Goal: Task Accomplishment & Management: Manage account settings

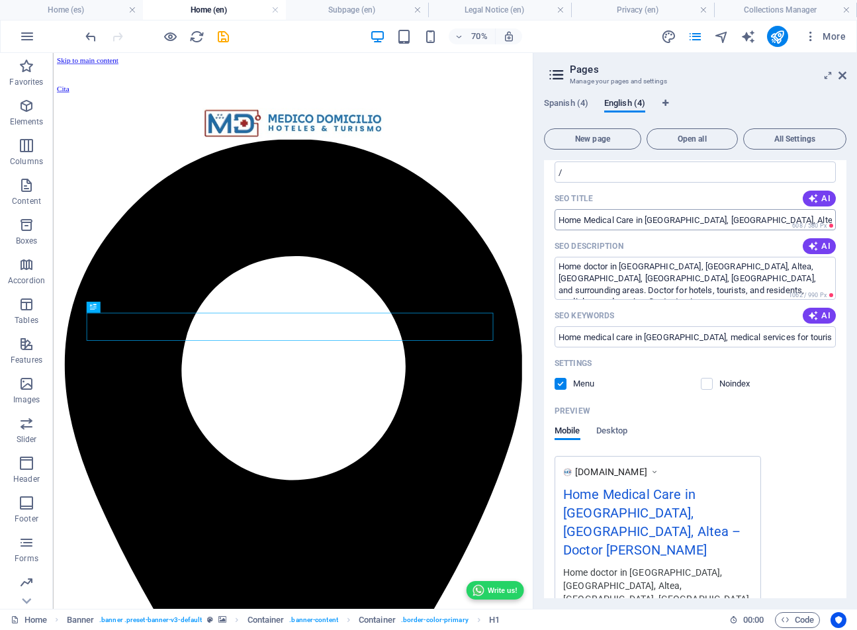
click at [727, 218] on input "Home Medical Care in [GEOGRAPHIC_DATA], [GEOGRAPHIC_DATA], Altea – Doctor [PERS…" at bounding box center [695, 219] width 281 height 21
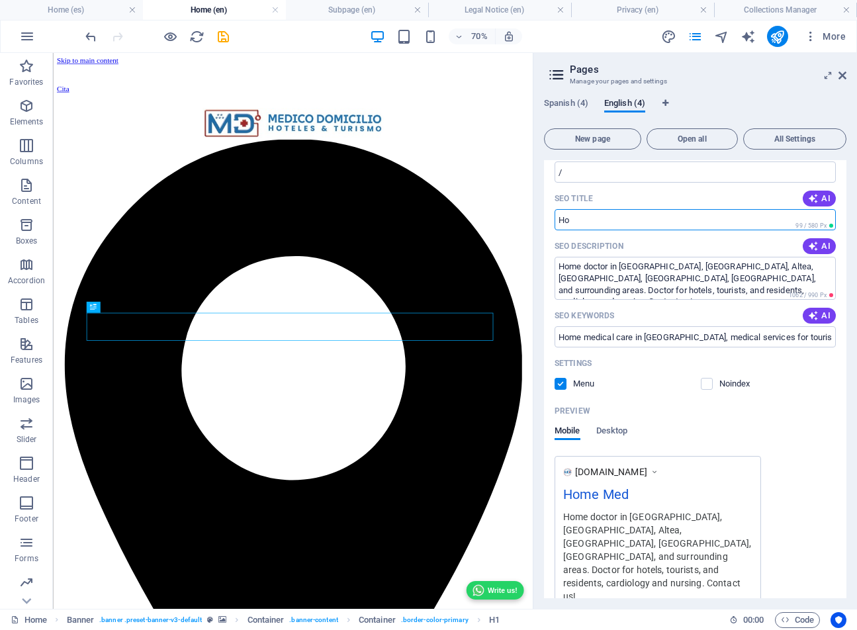
type input "H"
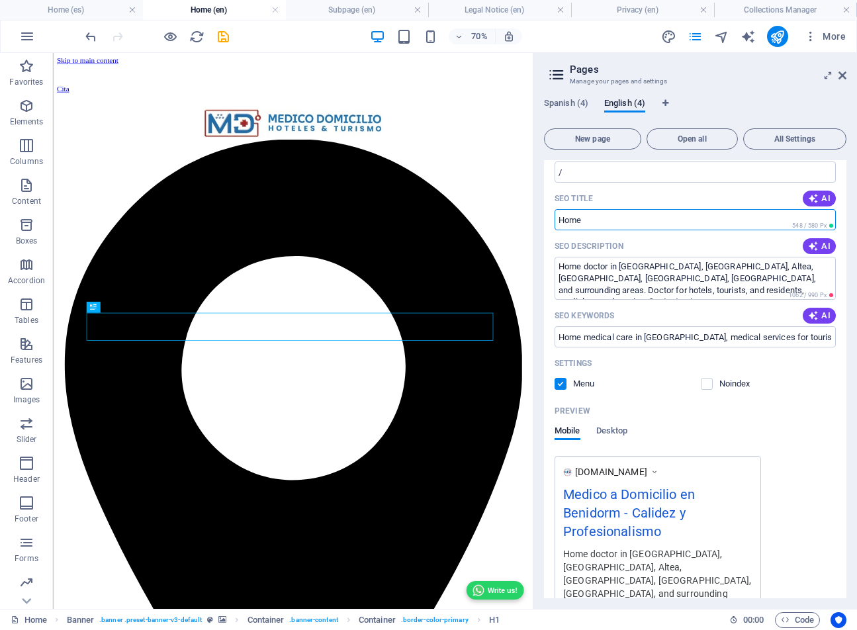
paste input "Home Medical Care Benidorm, Albir & Altea – GP at Home or Hotel"
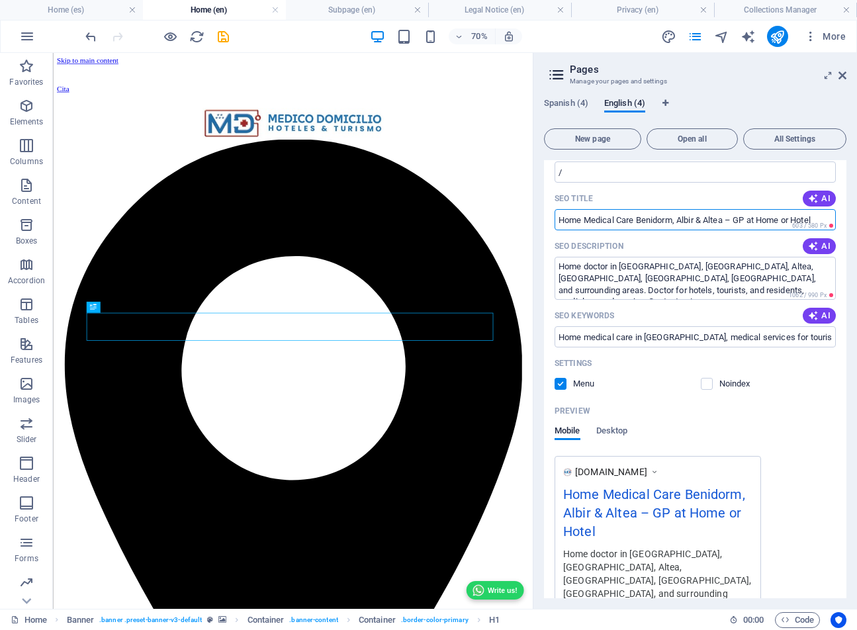
click at [727, 220] on input "Home Medical Care Benidorm, Albir & Altea – GP at Home or Hotel" at bounding box center [695, 219] width 281 height 21
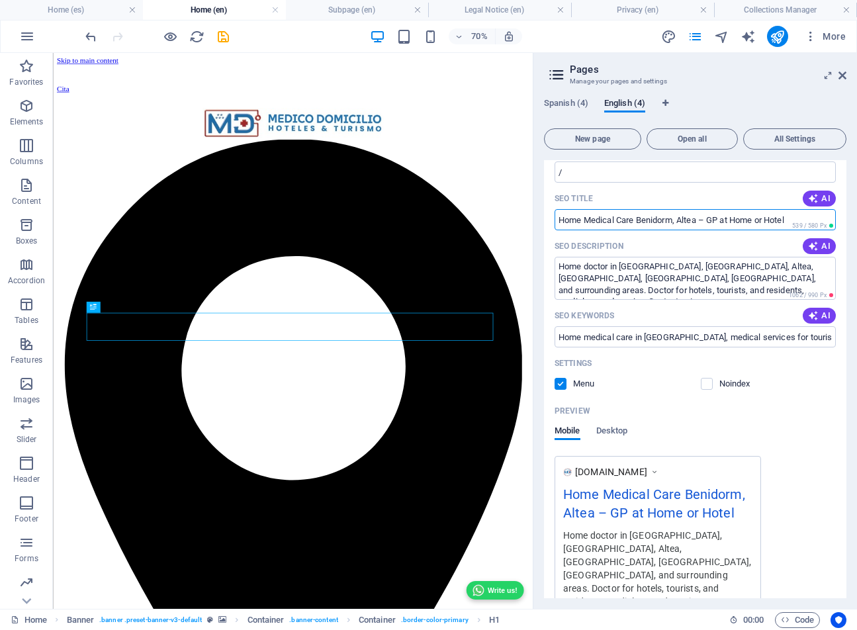
click at [700, 219] on input "Home Medical Care Benidorm, Altea – GP at Home or Hotel" at bounding box center [695, 219] width 281 height 21
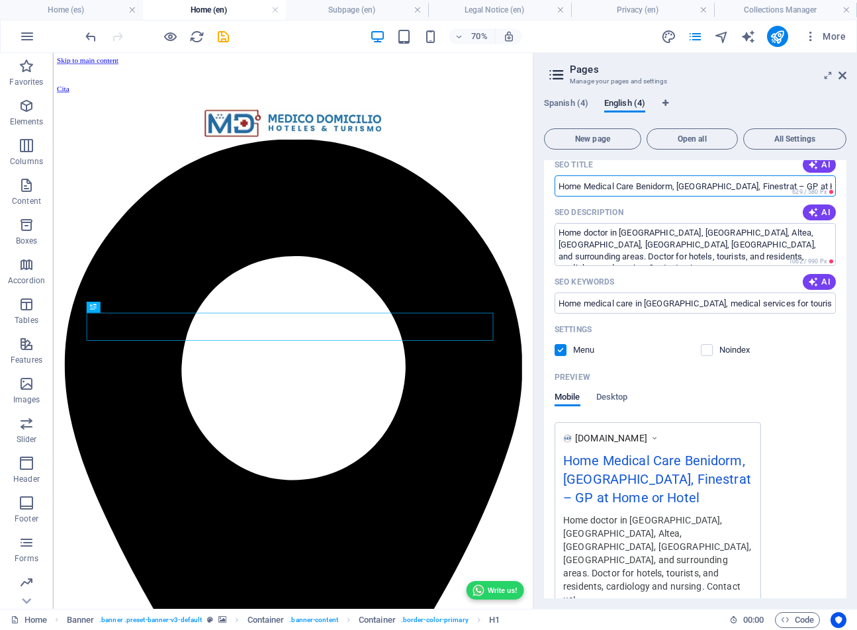
scroll to position [134, 0]
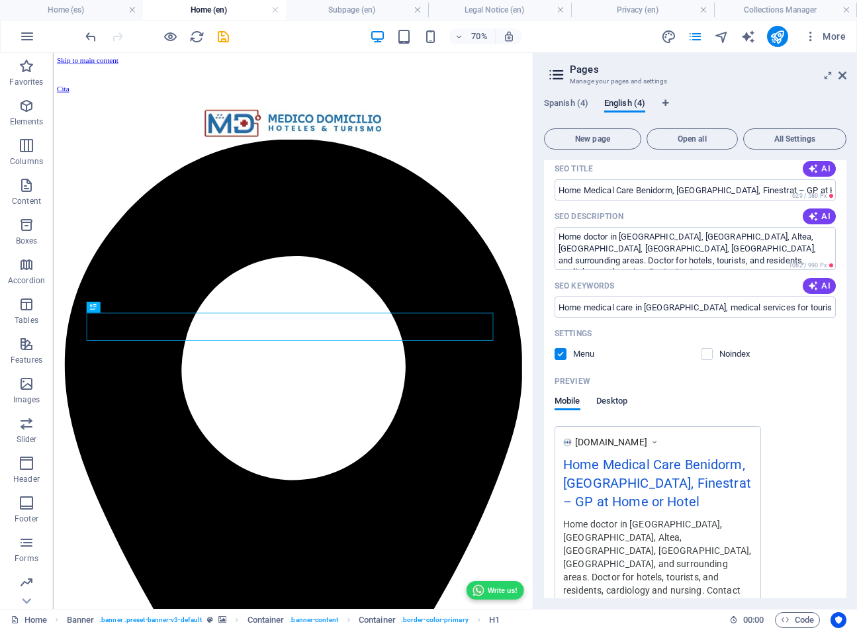
click at [617, 399] on span "Desktop" at bounding box center [613, 402] width 32 height 19
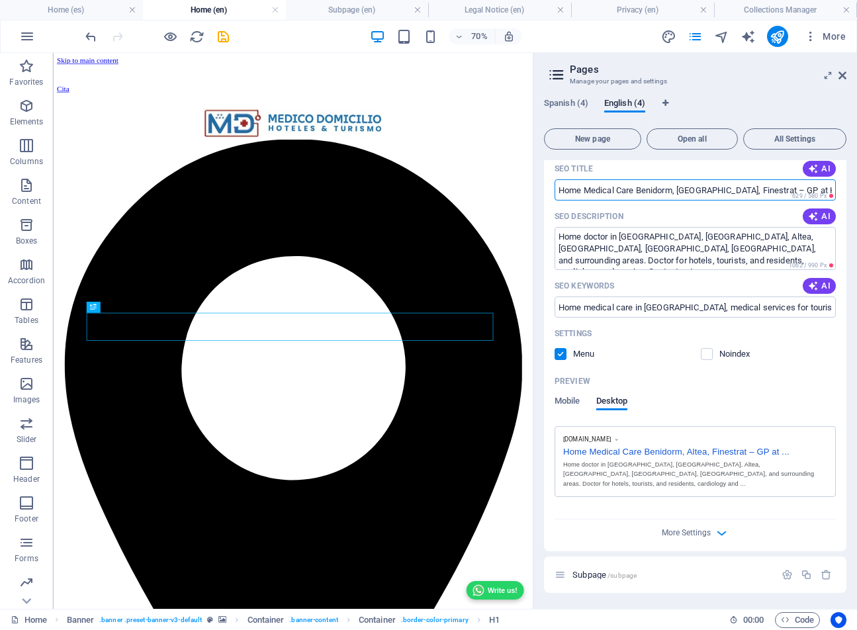
click at [738, 189] on input "Home Medical Care Benidorm, [GEOGRAPHIC_DATA], Finestrat – GP at Home or Hotel" at bounding box center [695, 189] width 281 height 21
click at [574, 403] on span "Mobile" at bounding box center [568, 402] width 26 height 19
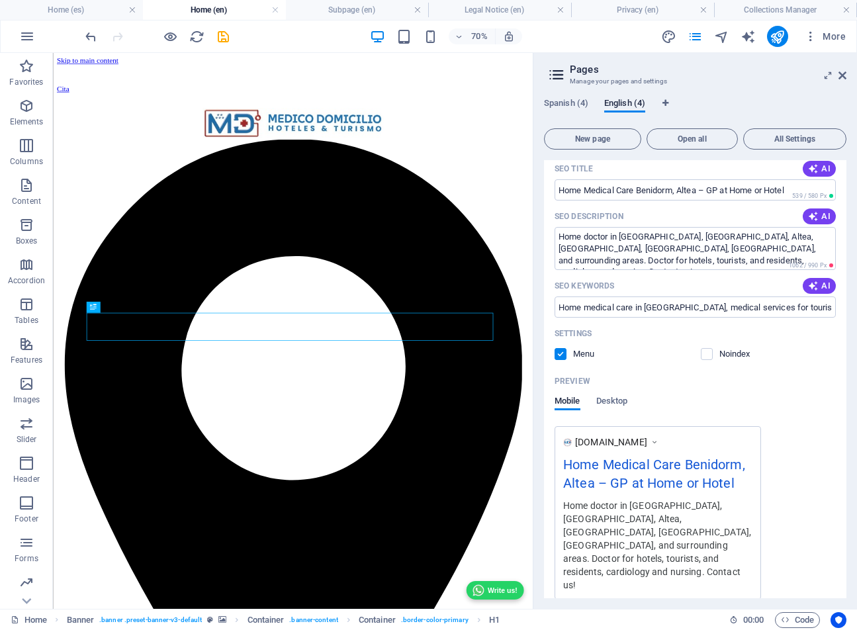
drag, startPoint x: 565, startPoint y: 465, endPoint x: 640, endPoint y: 469, distance: 75.0
click at [640, 469] on div "Home Medical Care Benidorm, Altea – GP at Home or Hotel" at bounding box center [657, 477] width 189 height 44
click at [769, 189] on input "Home Medical Care Benidorm, Altea – GP at Home or Hotel" at bounding box center [695, 189] width 281 height 21
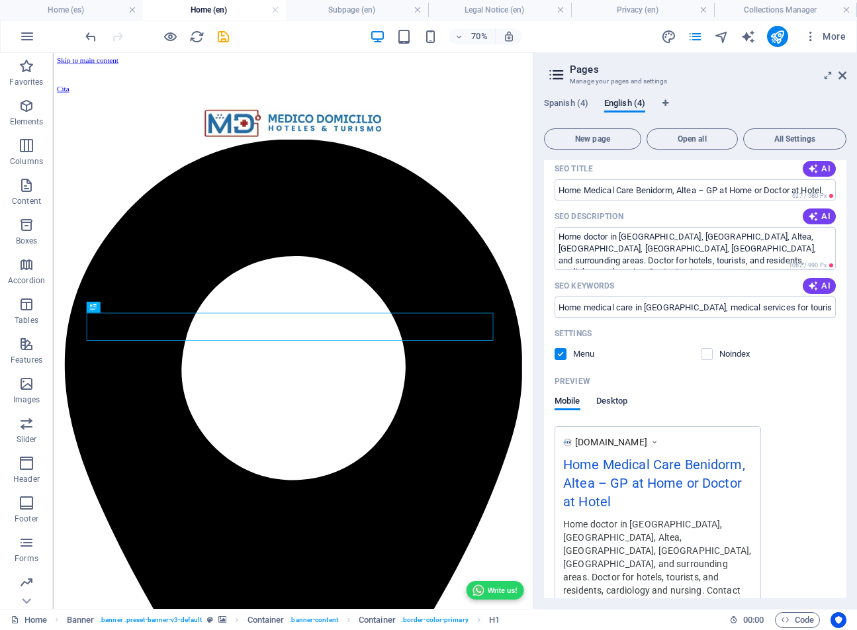
click at [608, 401] on span "Desktop" at bounding box center [613, 402] width 32 height 19
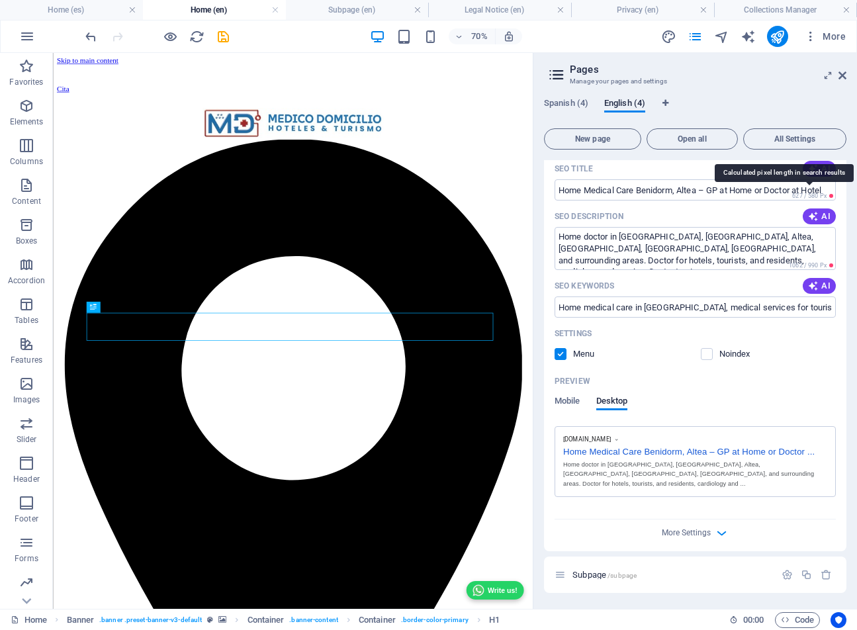
click at [809, 193] on span "627 / 580 Px" at bounding box center [810, 196] width 34 height 7
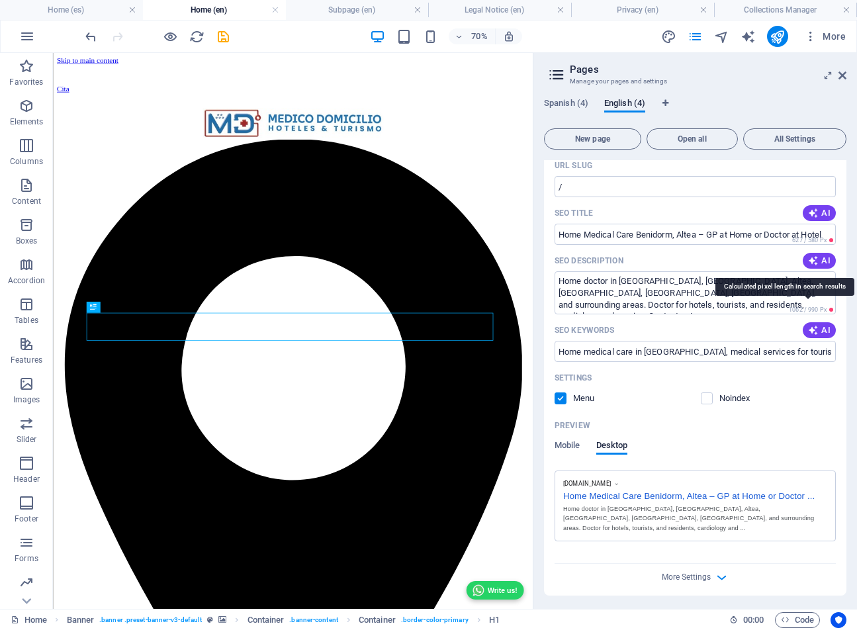
scroll to position [87, 0]
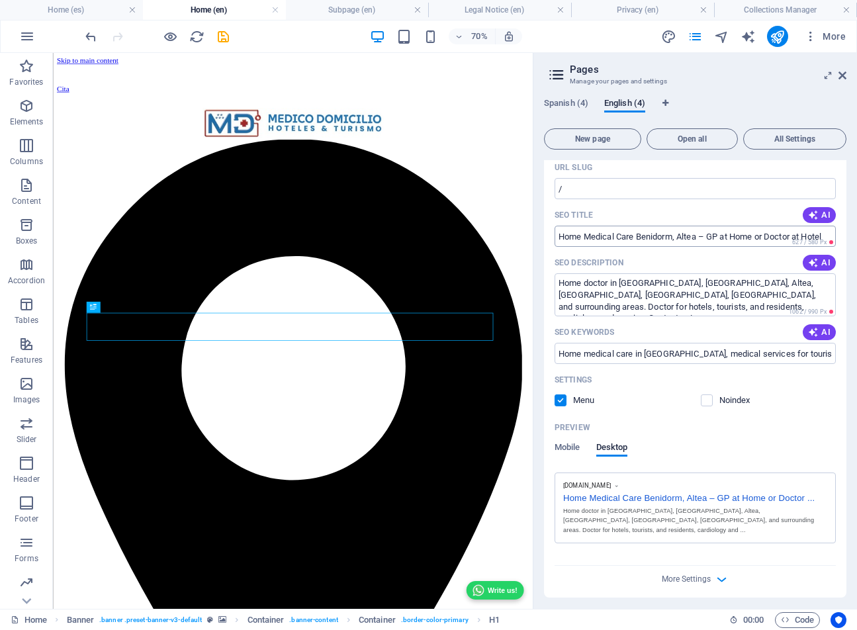
click at [770, 238] on input "Home Medical Care Benidorm, Altea – GP at Home or Doctor at Hotel" at bounding box center [695, 236] width 281 height 21
type input "Home Medical Care Benidorm, Altea – GP at Home"
drag, startPoint x: 558, startPoint y: 282, endPoint x: 649, endPoint y: 323, distance: 99.6
click at [0, 0] on div "Name Home ​ URL SLUG / ​ SEO Title AI Home Medical Care Benidorm, Altea – GP at…" at bounding box center [0, 0] width 0 height 0
paste textarea "Need a GP at home or hotel in [GEOGRAPHIC_DATA] or nearby? We bring high qualit…"
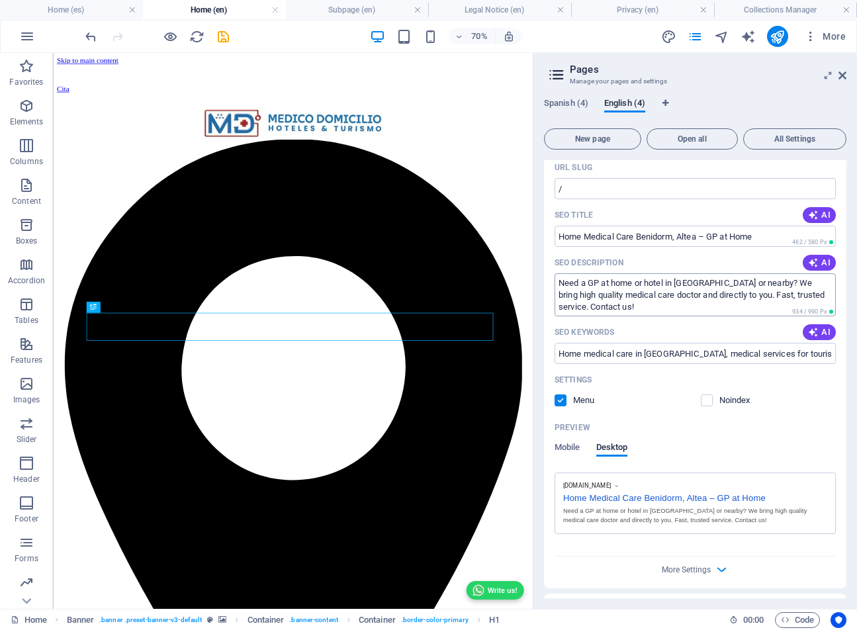
click at [644, 307] on textarea "Need a GP at home or hotel in [GEOGRAPHIC_DATA] or nearby? We bring high qualit…" at bounding box center [695, 294] width 281 height 43
paste textarea "nursing services, [MEDICAL_DATA], medical"
click at [558, 305] on textarea "Need a GP at home or hotel in [GEOGRAPHIC_DATA] or nearby? We bring high qualit…" at bounding box center [695, 294] width 281 height 43
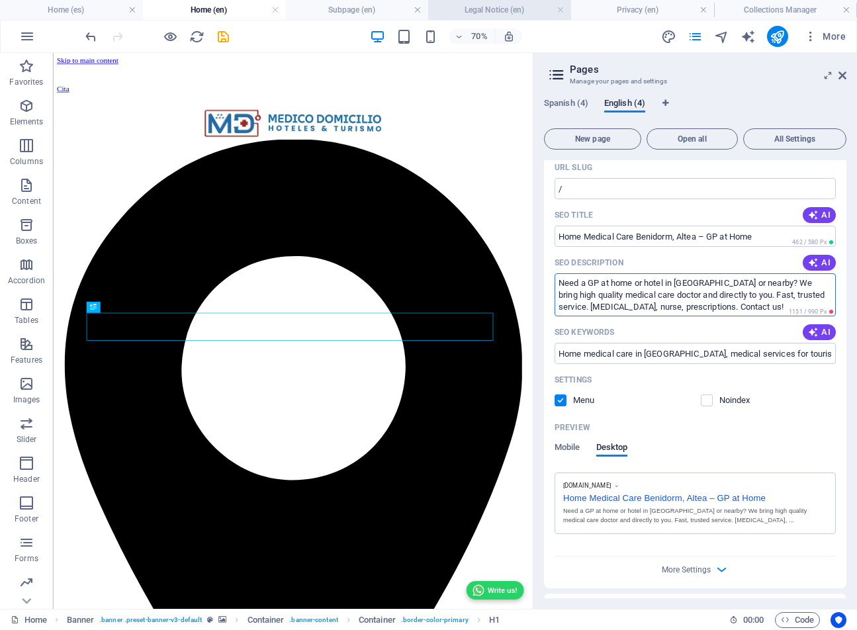
type textarea "Need a GP at home or hotel in [GEOGRAPHIC_DATA] or nearby? We bring high qualit…"
click at [568, 447] on span "Mobile" at bounding box center [568, 449] width 26 height 19
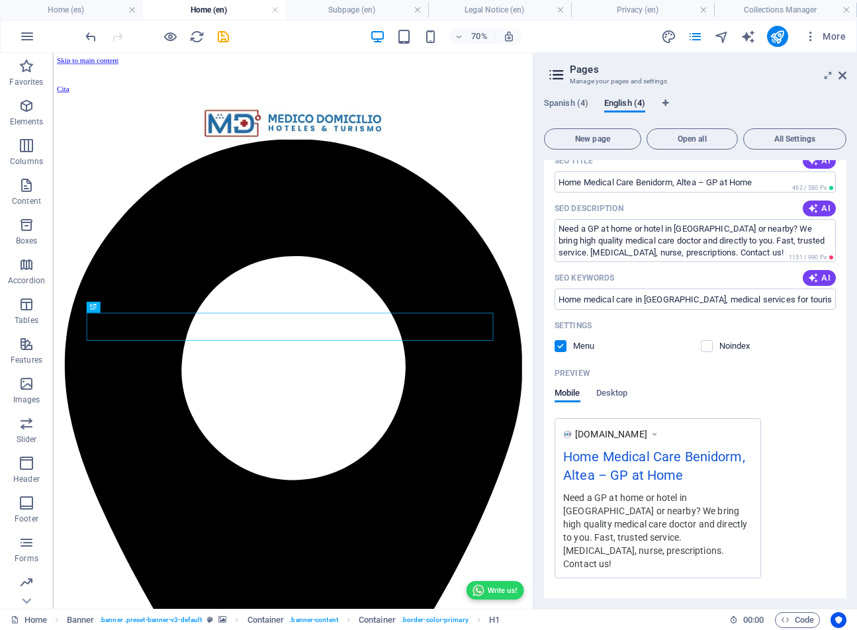
scroll to position [140, 0]
click at [608, 398] on span "Desktop" at bounding box center [613, 396] width 32 height 19
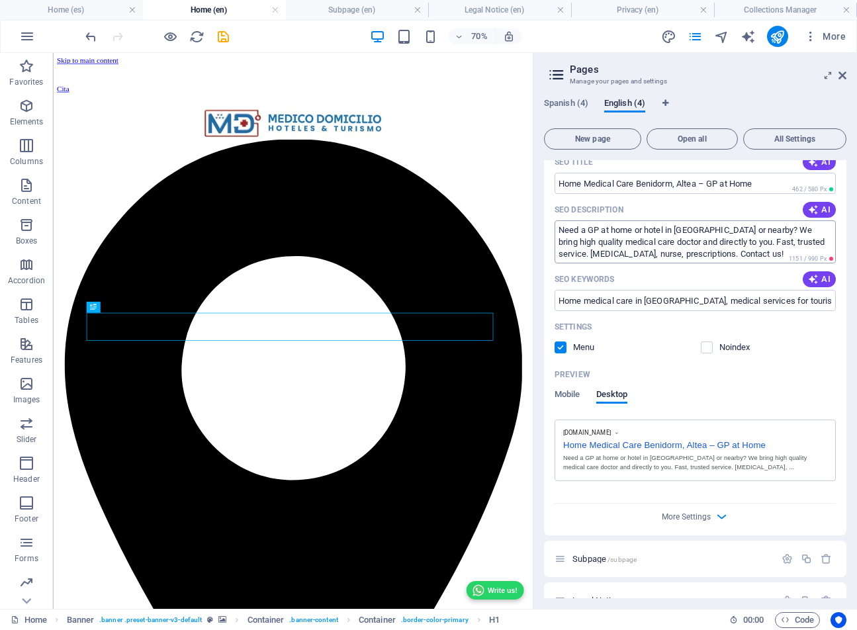
click at [748, 257] on textarea "Need a GP at home or hotel in [GEOGRAPHIC_DATA] or nearby? We bring high qualit…" at bounding box center [695, 241] width 281 height 43
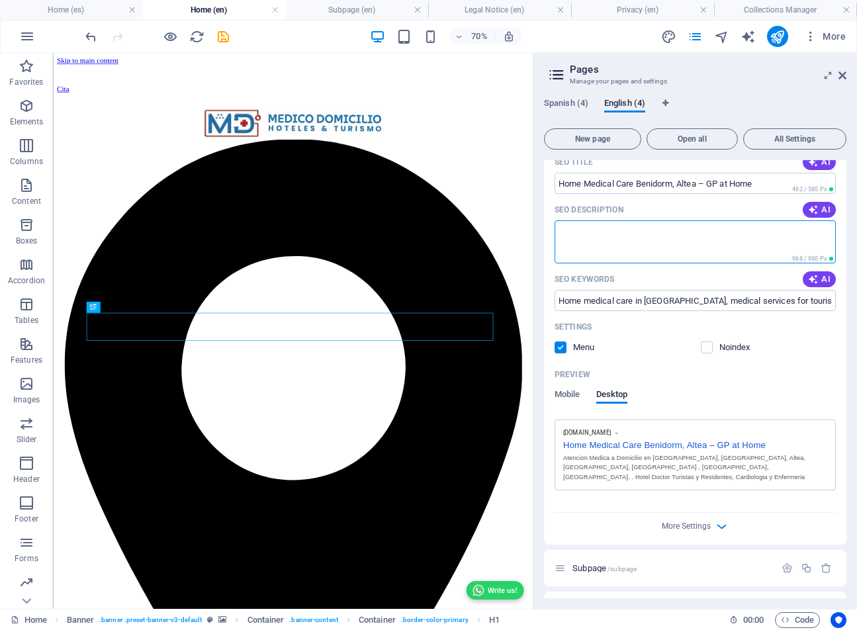
paste textarea "Home doctor in [GEOGRAPHIC_DATA], [GEOGRAPHIC_DATA], Altea, [GEOGRAPHIC_DATA], …"
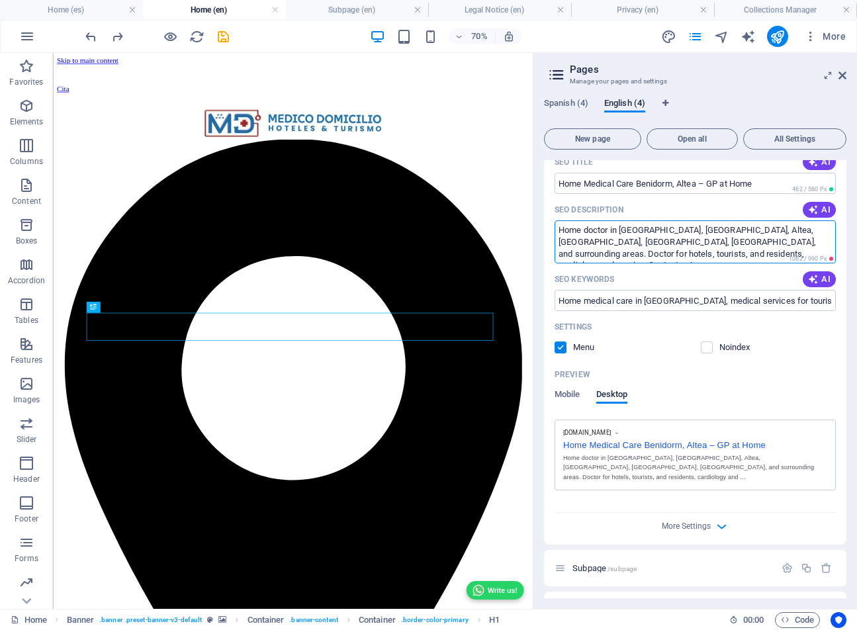
paste textarea "Need a GP at home or hotel in [GEOGRAPHIC_DATA] or nearby? We bring high qualit…"
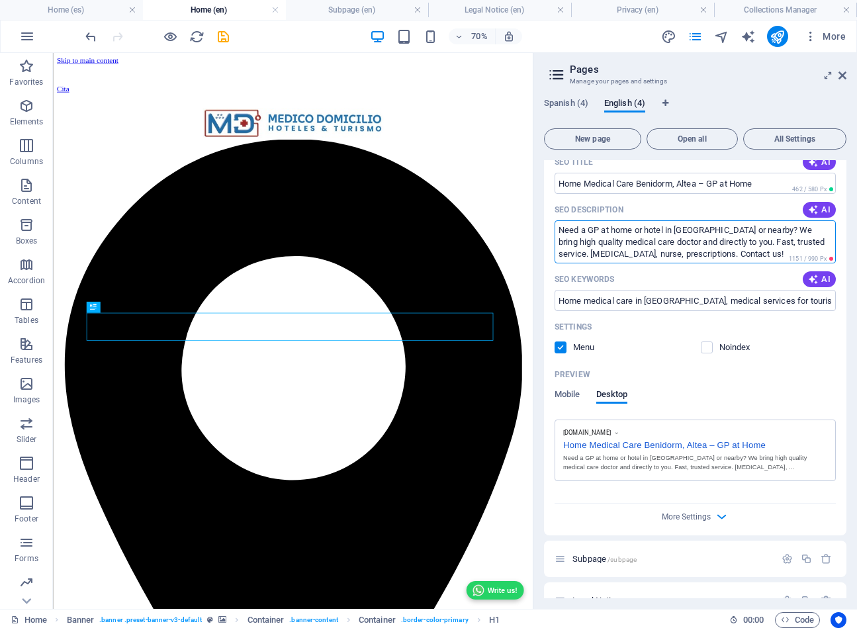
click at [559, 255] on textarea "Need a GP at home or hotel in [GEOGRAPHIC_DATA] or nearby? We bring high qualit…" at bounding box center [695, 241] width 281 height 43
click at [600, 254] on textarea "Need a GP at home or hotel in [GEOGRAPHIC_DATA] or nearby? We bring high qualit…" at bounding box center [695, 241] width 281 height 43
paste textarea "Book [DATE]"
click at [631, 254] on textarea "Need a GP at home or hotel in [GEOGRAPHIC_DATA] or nearby? We bring high qualit…" at bounding box center [695, 241] width 281 height 43
paste textarea "We are here to help you"
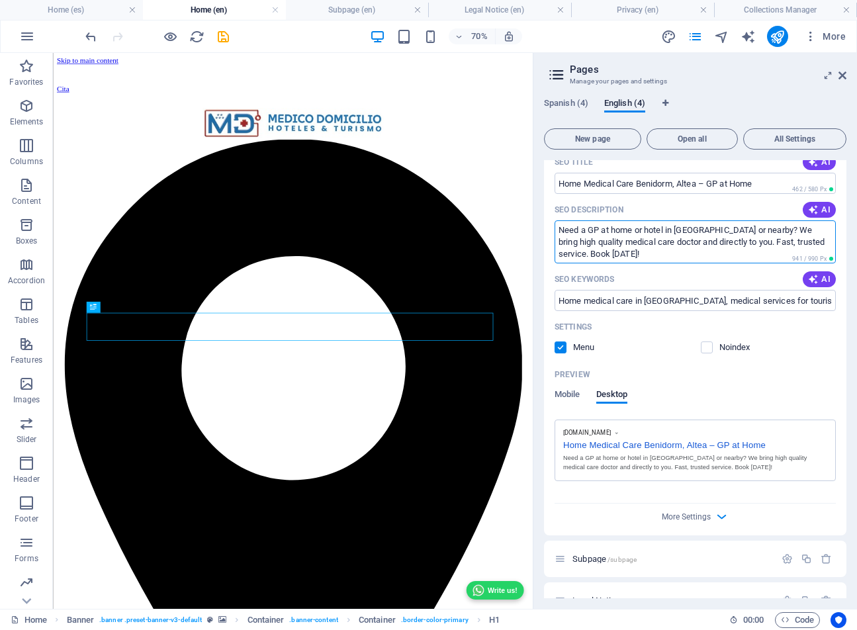
type textarea "Need a GP at home or hotel in [GEOGRAPHIC_DATA] or nearby? We bring high qualit…"
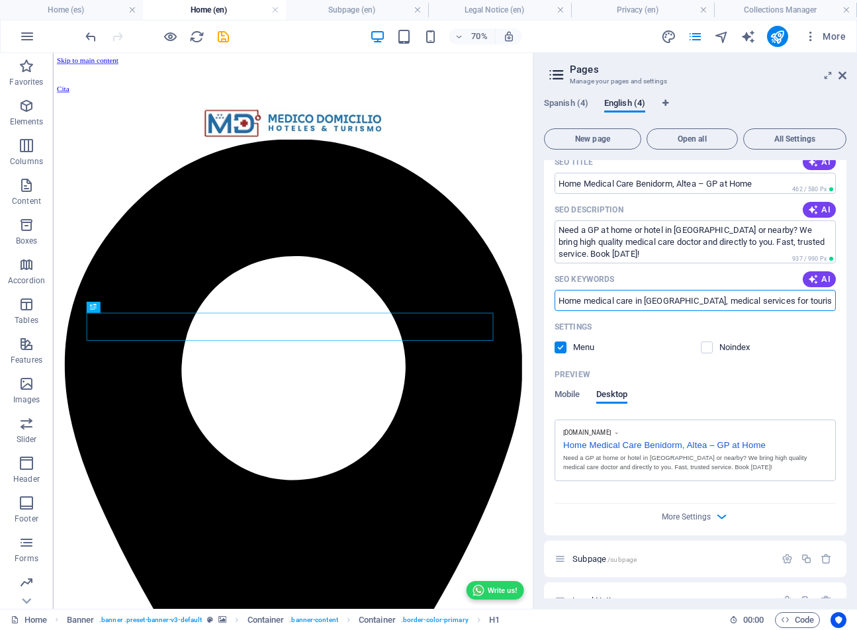
click at [732, 299] on input "Home medical care in [GEOGRAPHIC_DATA], medical services for tourists in [GEOGR…" at bounding box center [695, 300] width 281 height 21
click at [631, 299] on input "Home medical care in [GEOGRAPHIC_DATA], medical services for tourists in [GEOGR…" at bounding box center [695, 300] width 281 height 21
paste input "GP near me"
type input "Home medical care in [GEOGRAPHIC_DATA], GP near me, medical services for touris…"
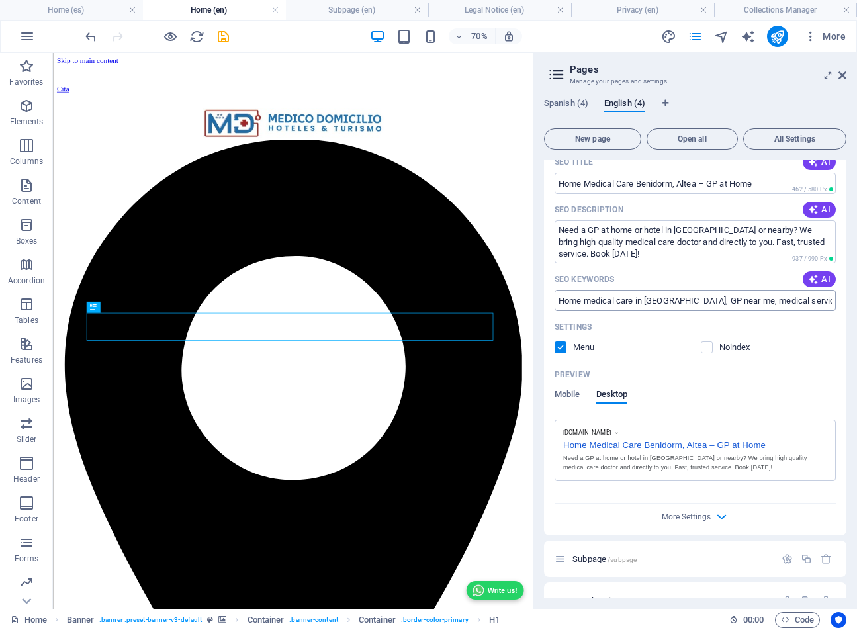
click at [655, 305] on input "Home medical care in [GEOGRAPHIC_DATA], GP near me, medical services for touris…" at bounding box center [695, 300] width 281 height 21
